Goal: Task Accomplishment & Management: Manage account settings

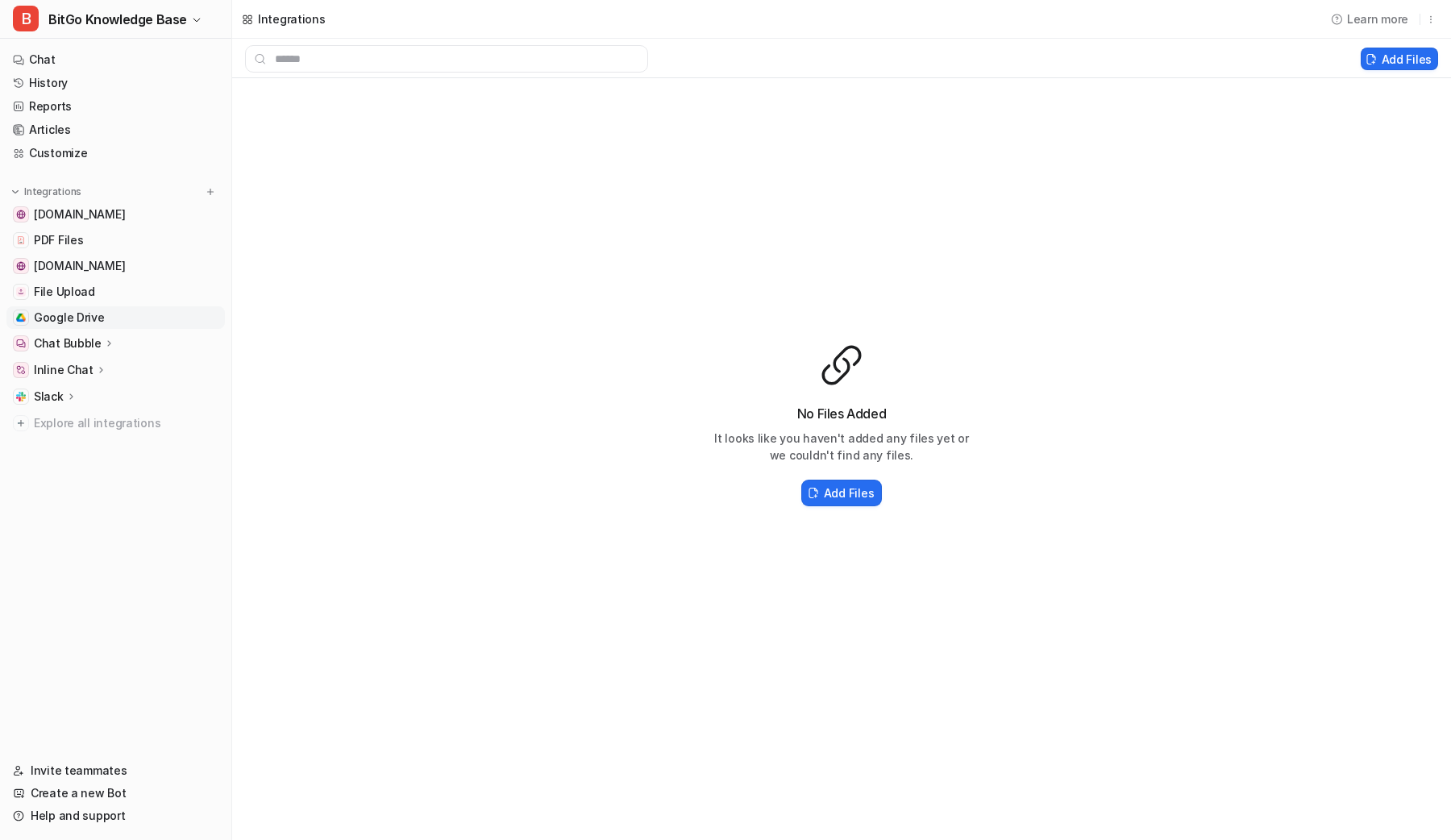
click at [71, 316] on span "Google Drive" at bounding box center [69, 318] width 71 height 16
click at [99, 85] on link "History" at bounding box center [115, 83] width 218 height 23
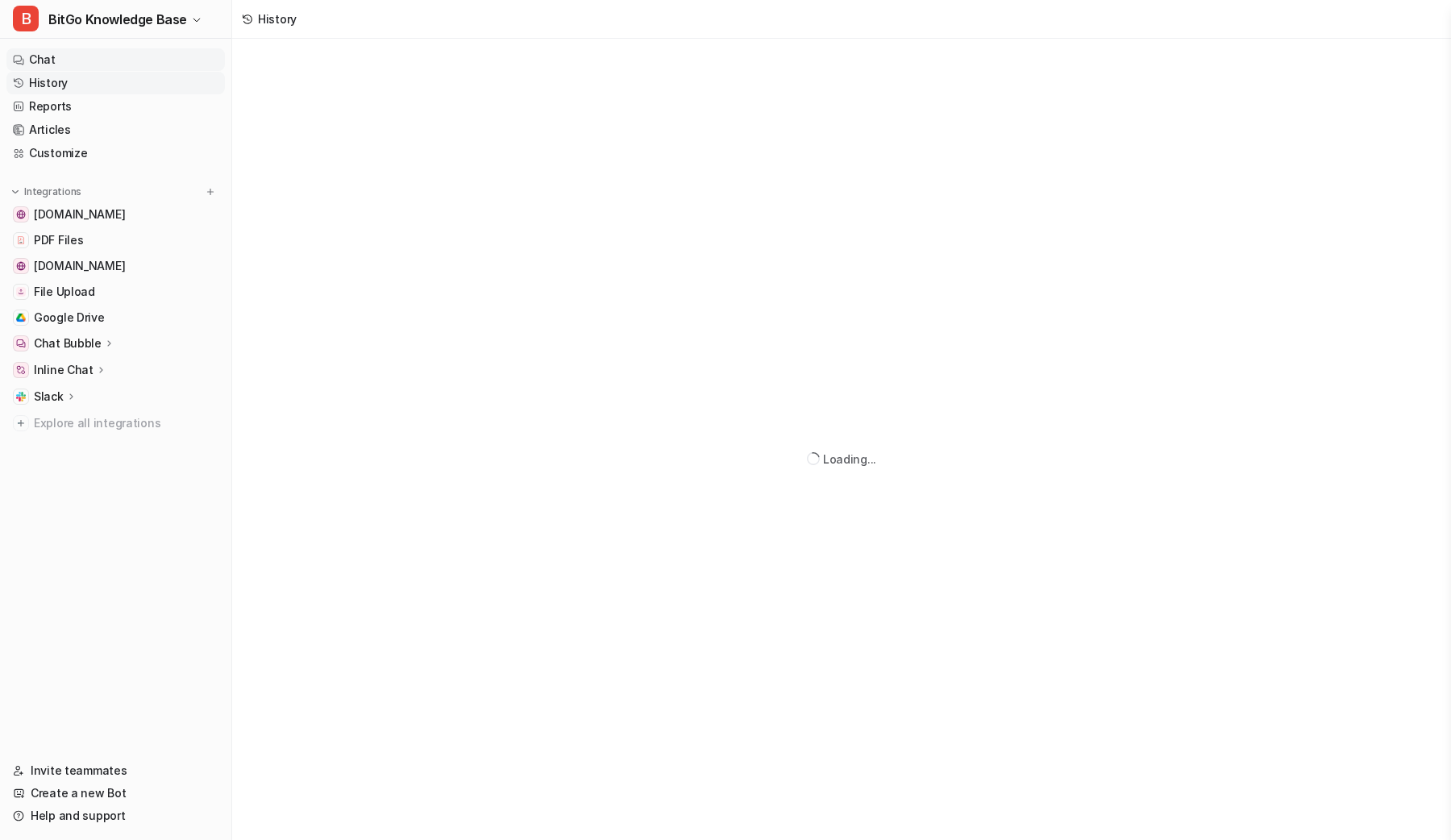
click at [104, 59] on link "Chat" at bounding box center [115, 59] width 218 height 23
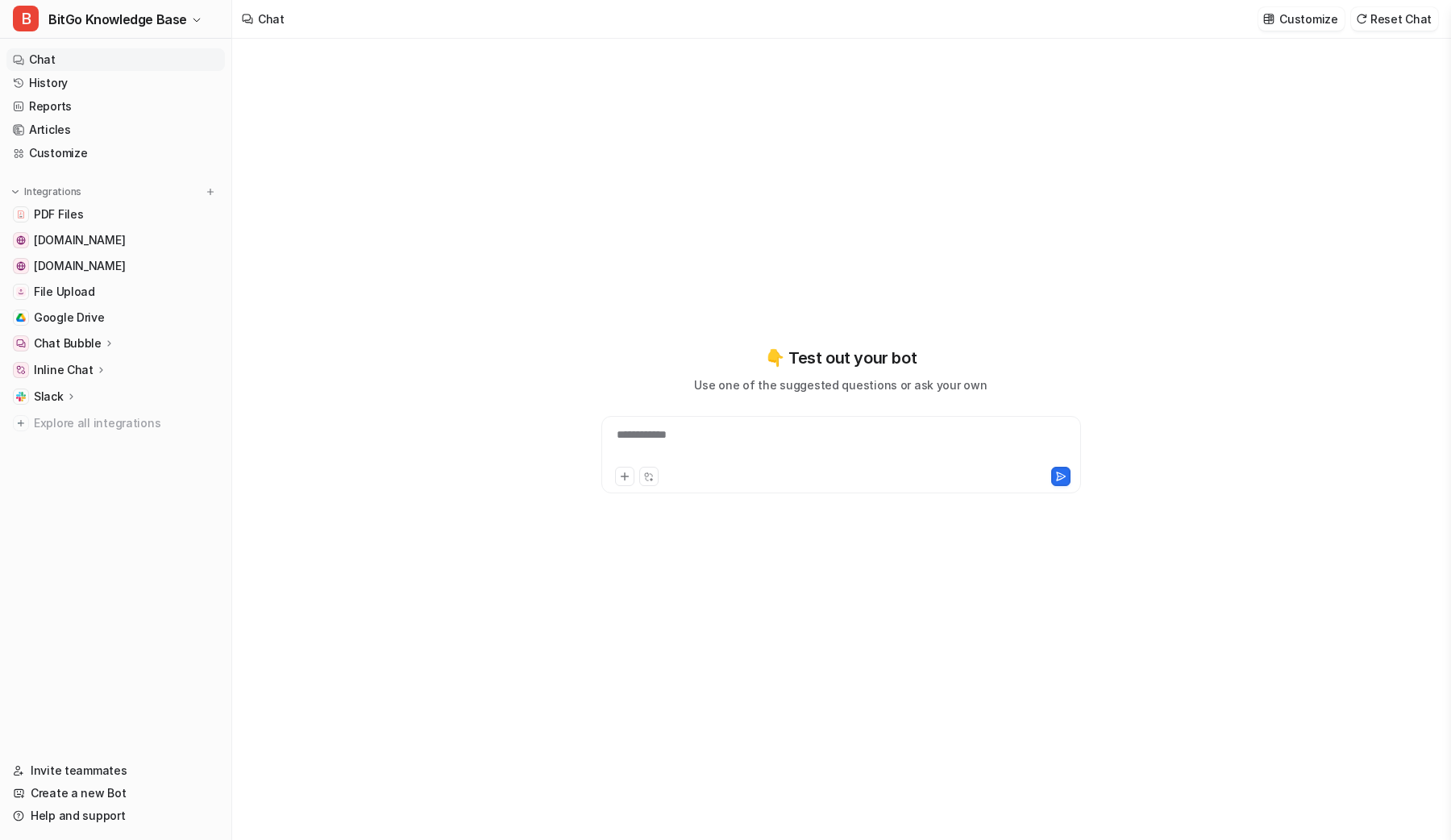
click at [112, 515] on nav "Chat History Reports Articles Customize Integrations PDF Files [DOMAIN_NAME] [D…" at bounding box center [115, 394] width 231 height 705
click at [112, 14] on span "BitGo Knowledge Base" at bounding box center [117, 19] width 139 height 23
click at [104, 114] on link "Settings" at bounding box center [128, 122] width 222 height 26
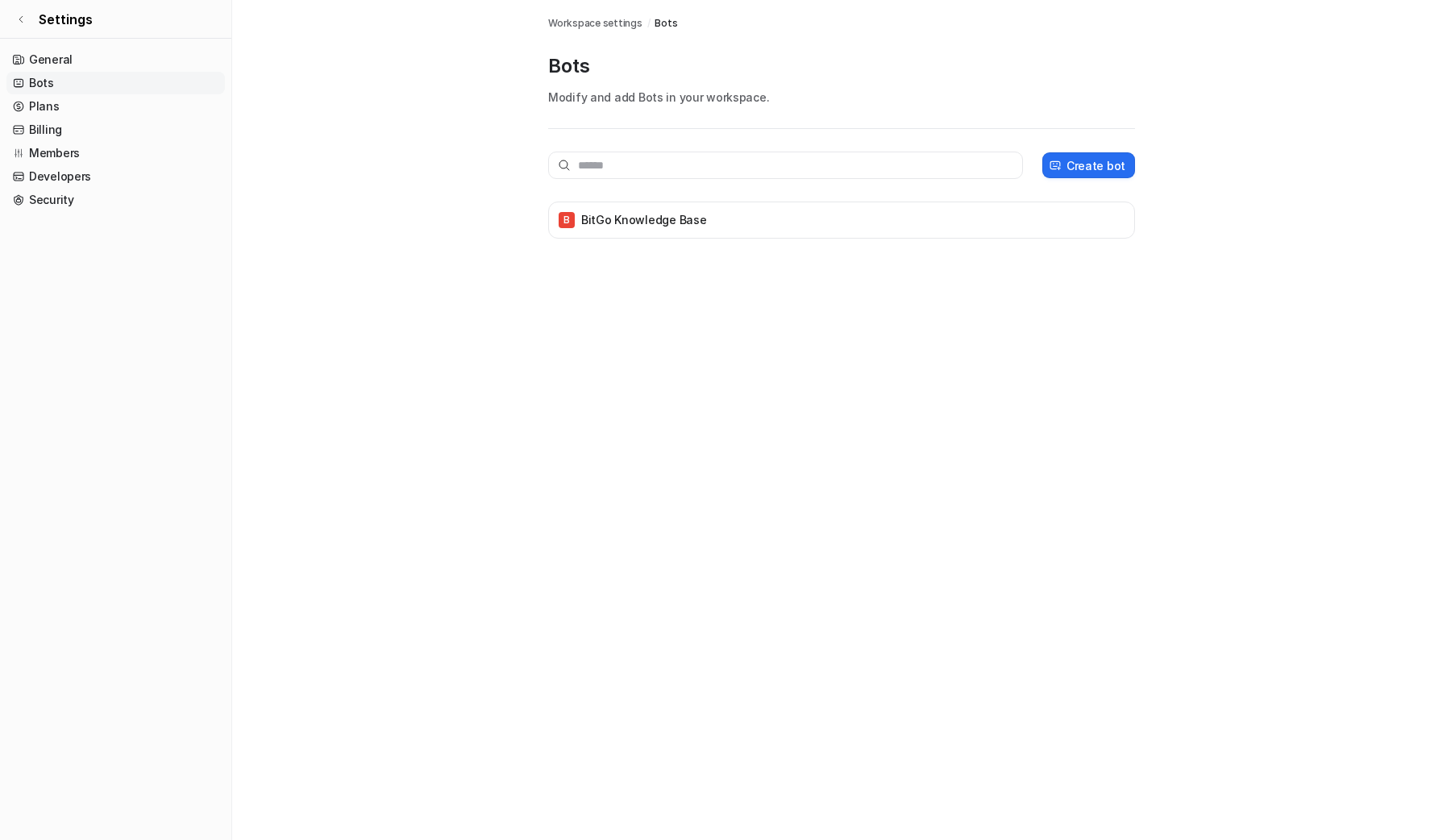
click at [320, 130] on main "Workspace settings / Bots Bots Modify and add Bots in your workspace. Create bo…" at bounding box center [841, 135] width 1219 height 270
click at [75, 124] on link "Billing" at bounding box center [115, 130] width 218 height 23
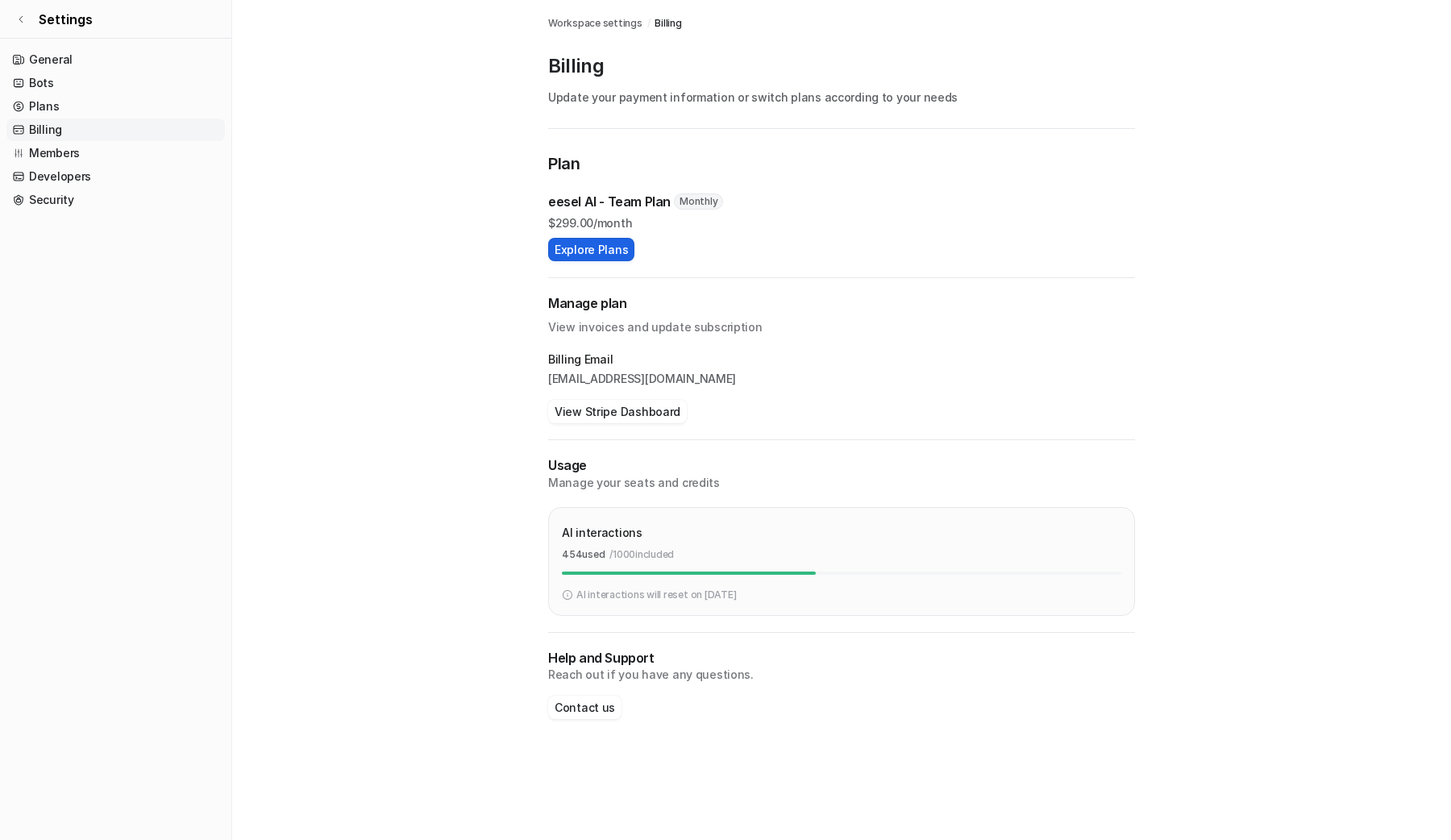
click at [592, 248] on button "Explore Plans" at bounding box center [591, 249] width 86 height 24
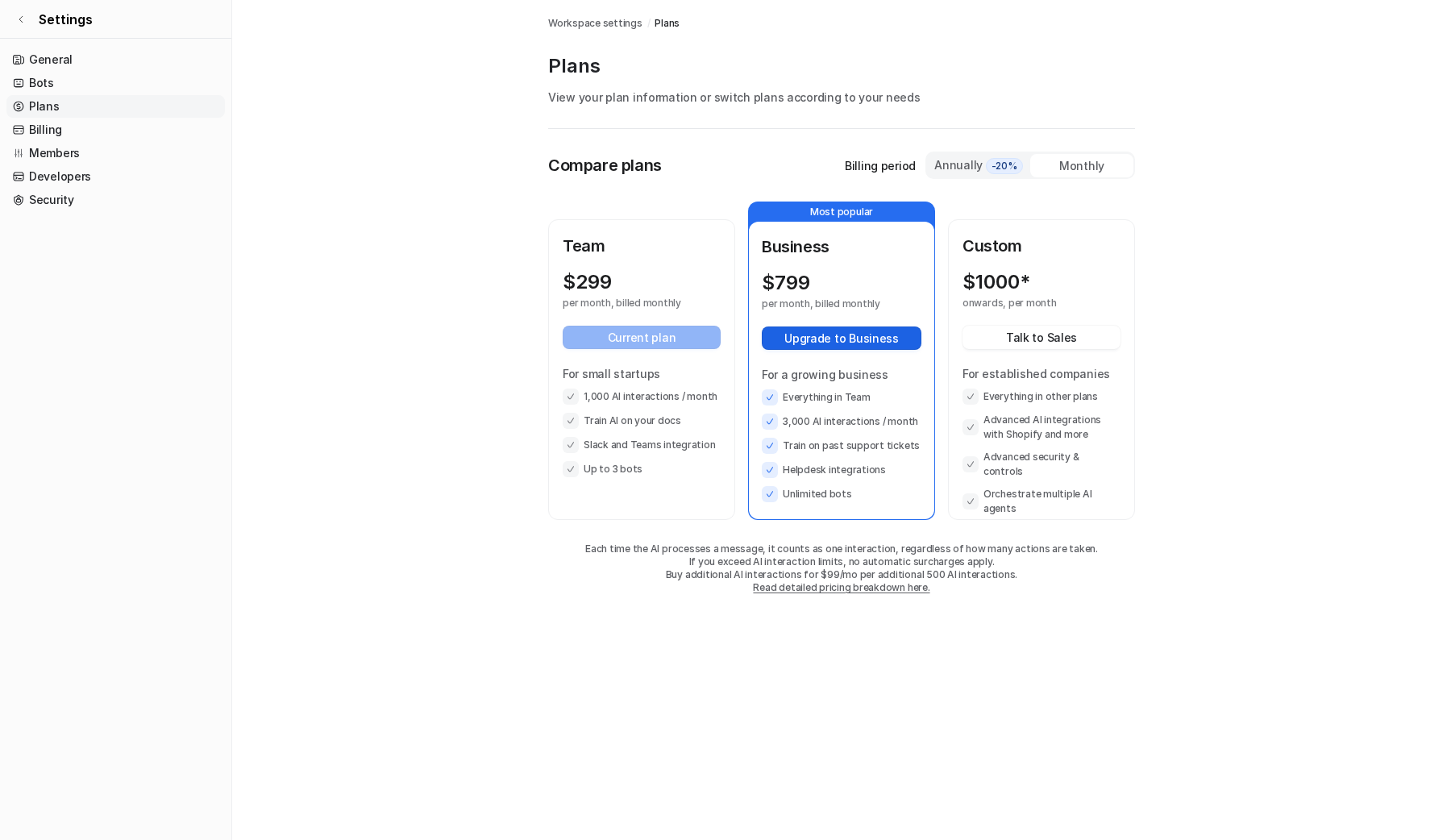
click at [843, 338] on button "Upgrade to Business" at bounding box center [841, 338] width 160 height 24
